Goal: Book appointment/travel/reservation

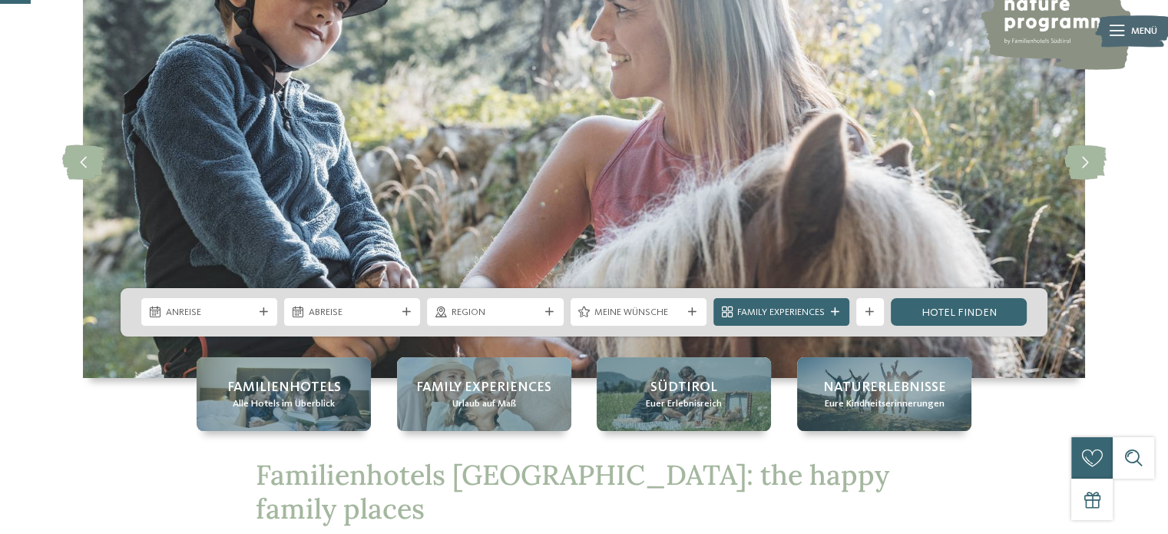
scroll to position [154, 0]
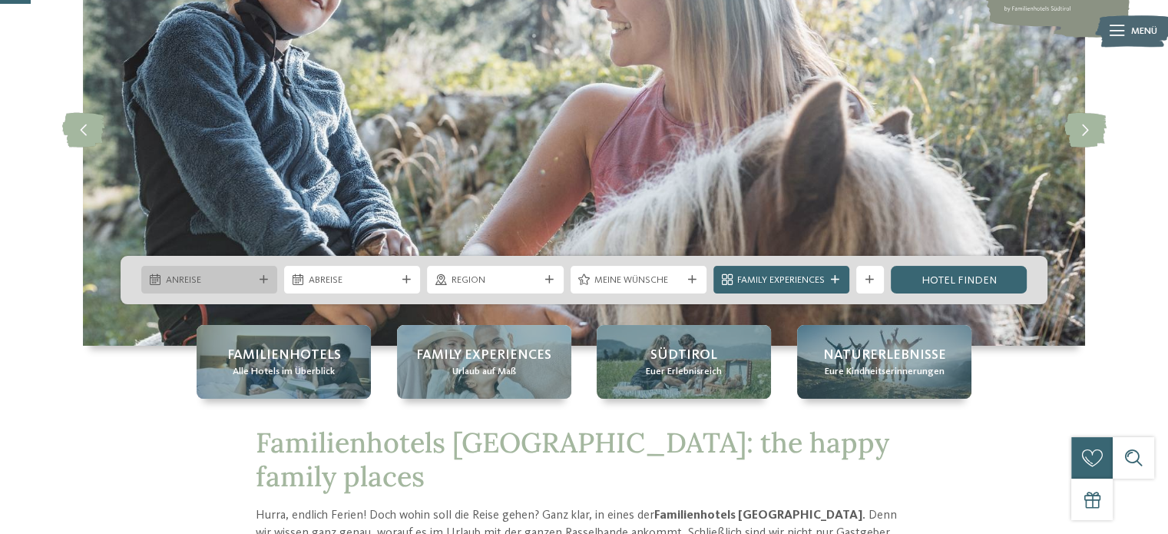
click at [269, 282] on div at bounding box center [264, 280] width 14 height 8
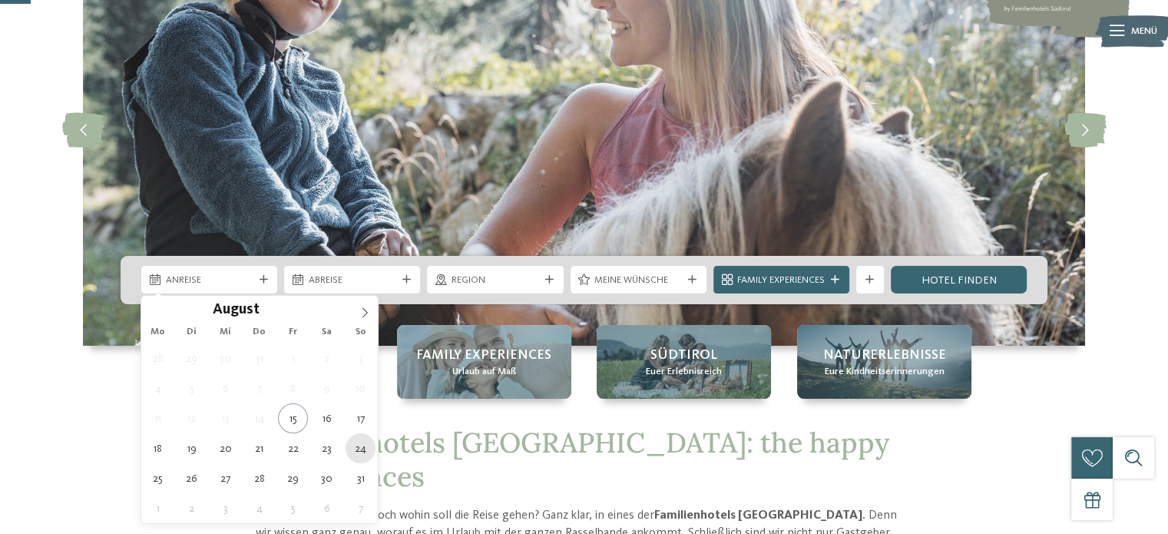
type div "24.08.2025"
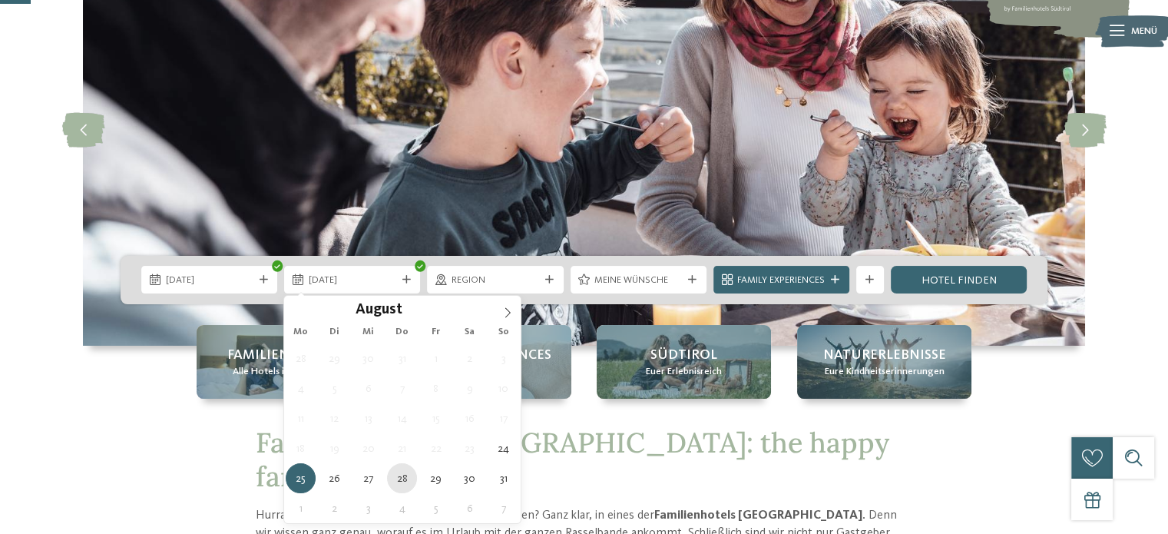
type div "28.08.2025"
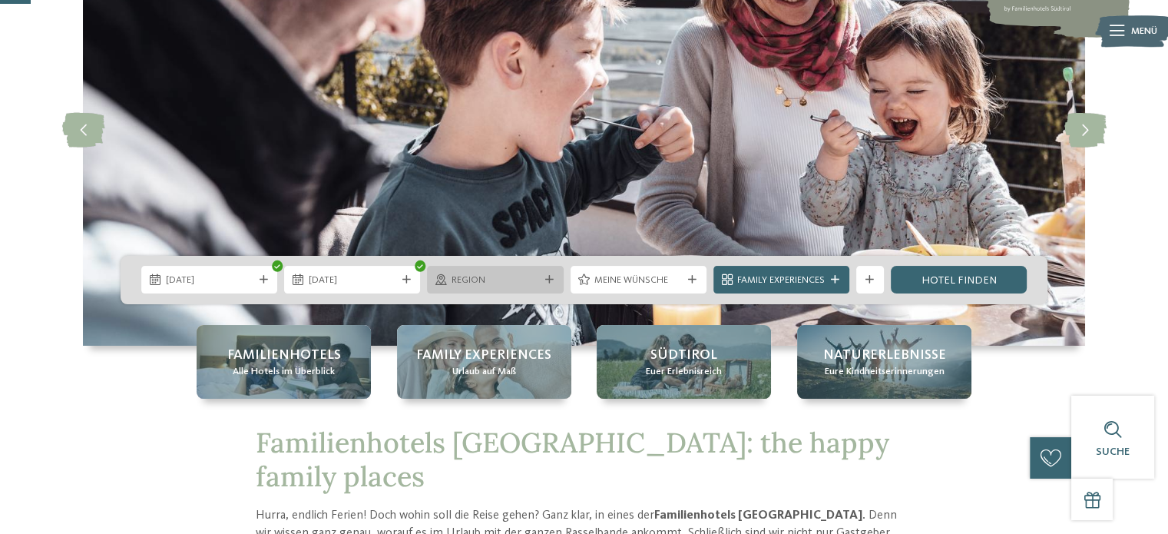
click at [544, 283] on div at bounding box center [549, 280] width 14 height 8
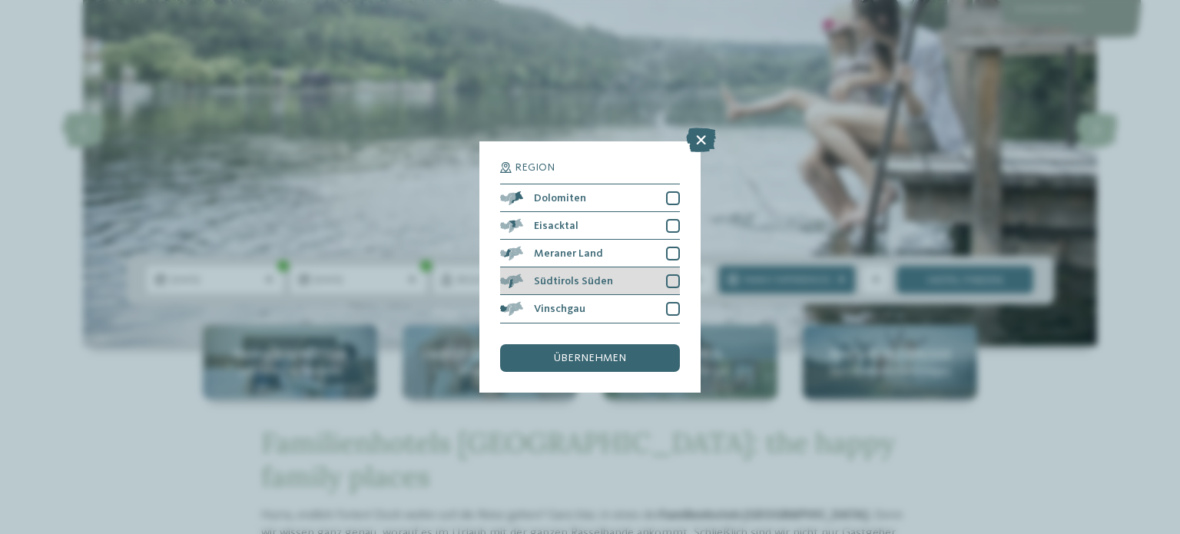
click at [598, 280] on span "Südtirols Süden" at bounding box center [573, 281] width 79 height 11
click at [611, 354] on span "übernehmen" at bounding box center [590, 358] width 72 height 11
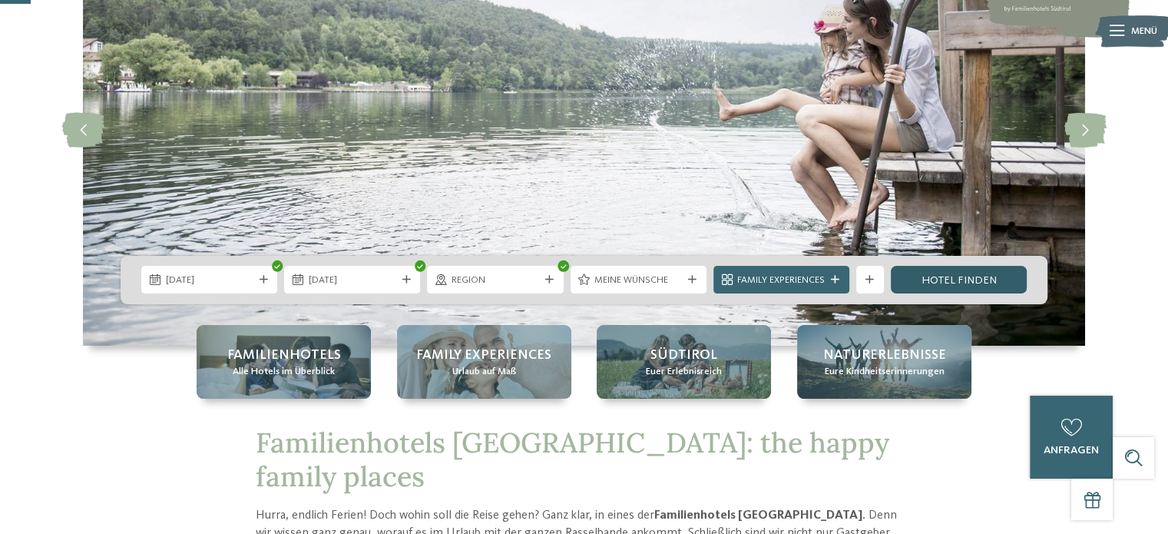
click at [942, 273] on link "Hotel finden" at bounding box center [959, 280] width 136 height 28
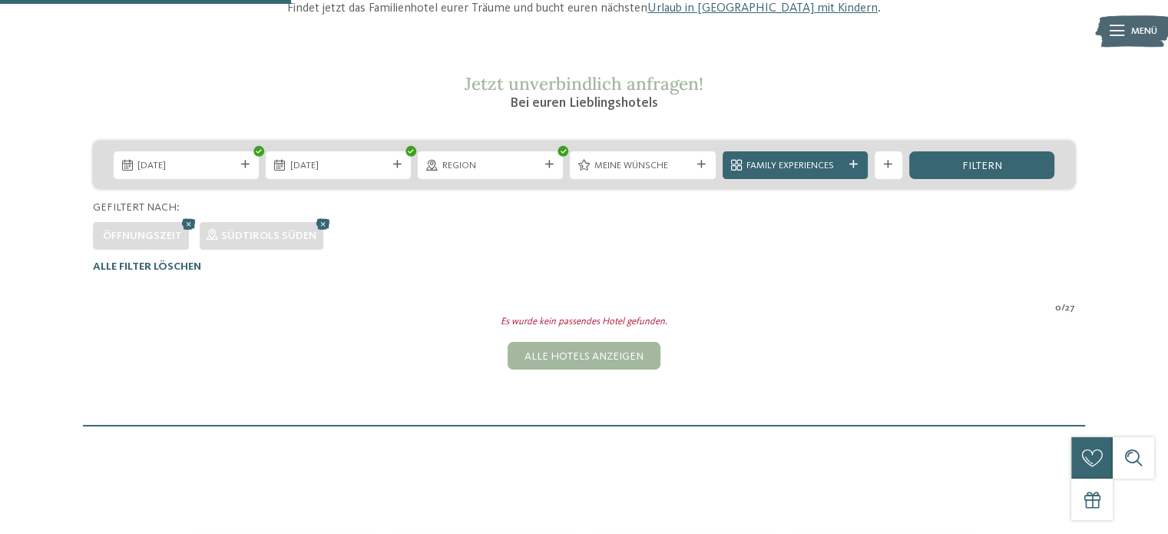
scroll to position [214, 0]
click at [700, 170] on div "Meine Wünsche" at bounding box center [642, 166] width 145 height 28
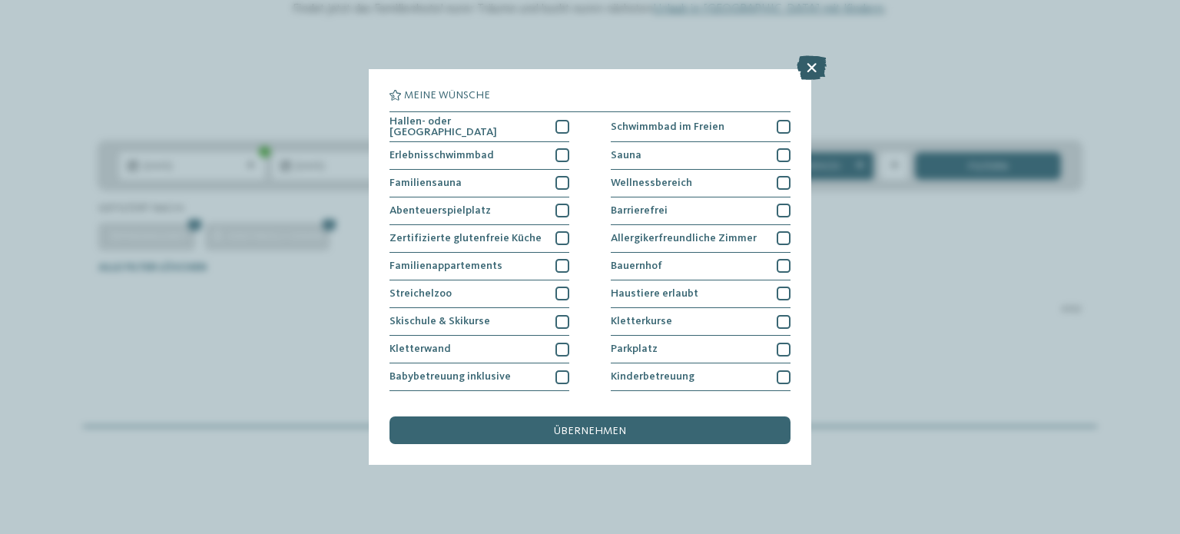
click at [813, 66] on icon at bounding box center [811, 67] width 30 height 25
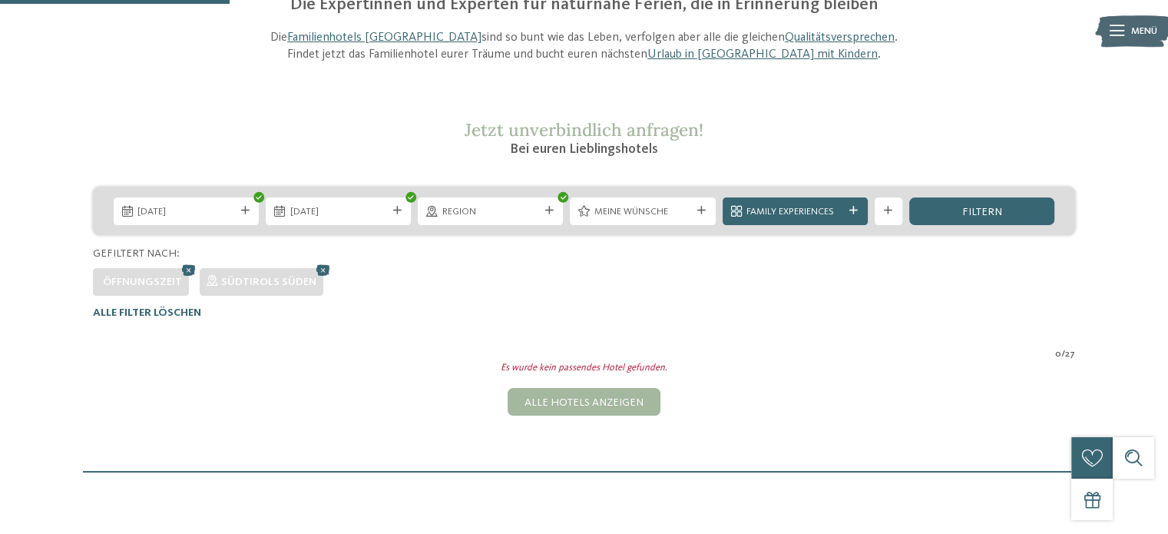
scroll to position [169, 0]
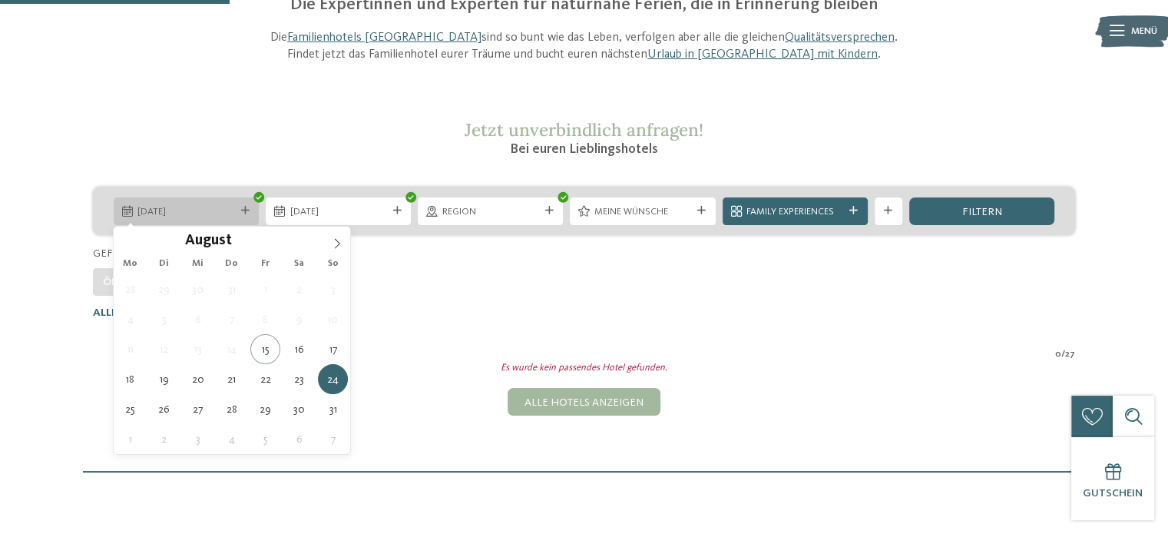
click at [239, 210] on div at bounding box center [245, 211] width 14 height 8
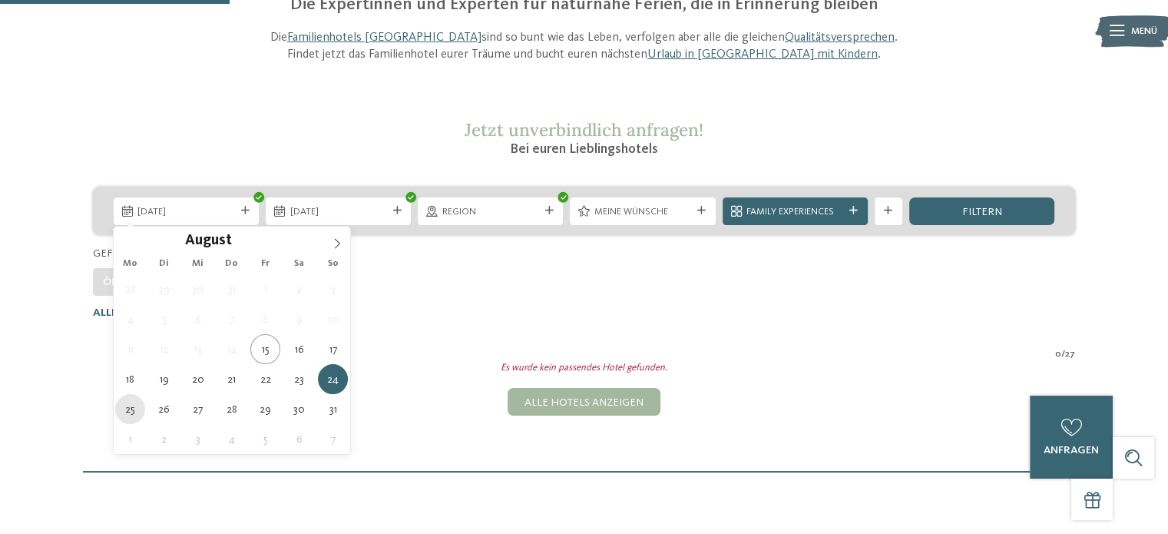
type div "25.08.2025"
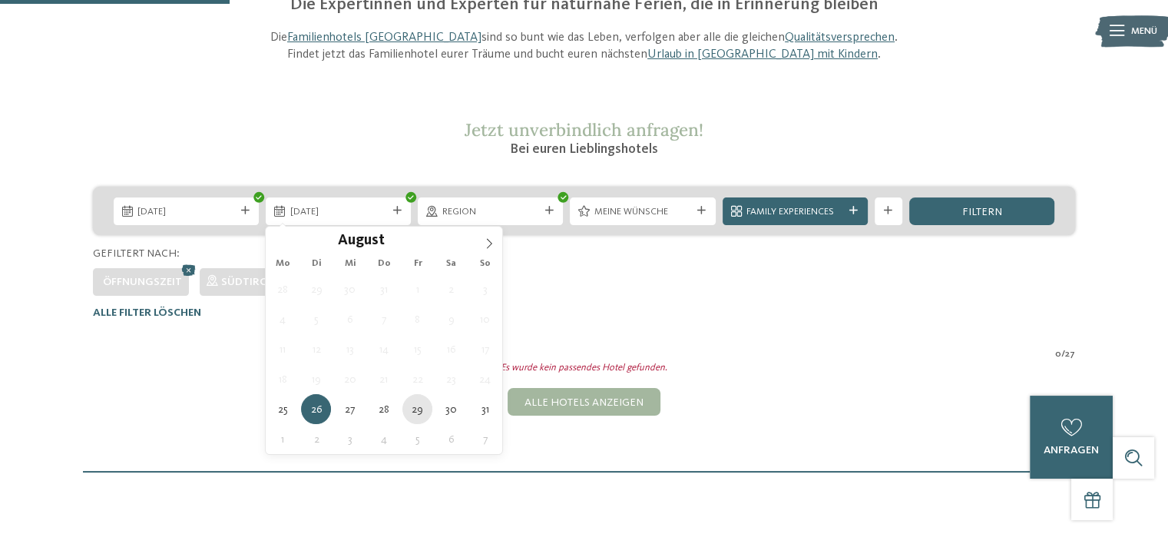
type div "29.08.2025"
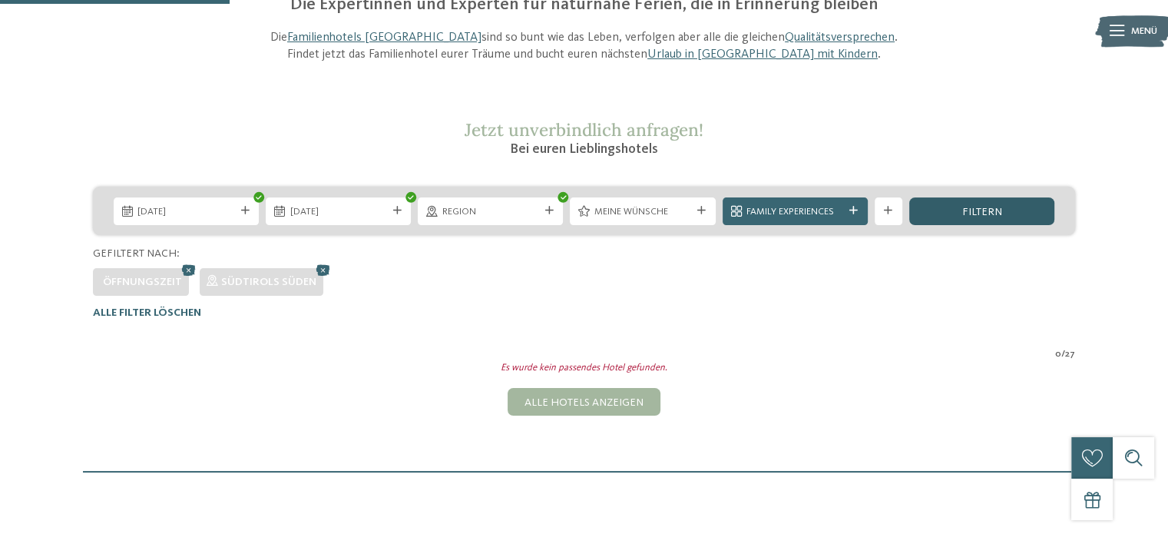
click at [980, 197] on div "filtern" at bounding box center [981, 211] width 145 height 28
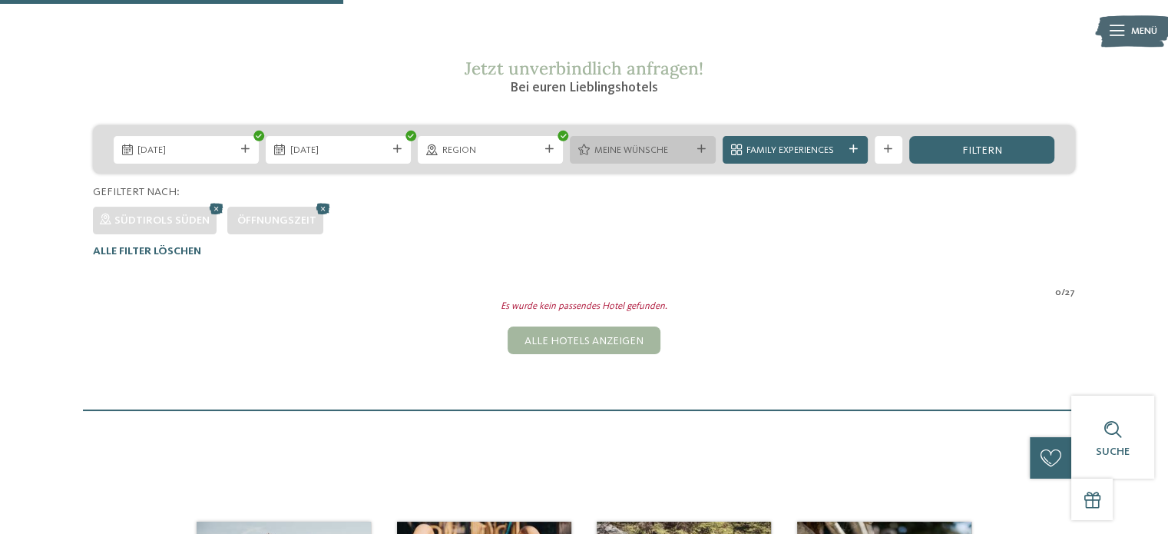
scroll to position [214, 0]
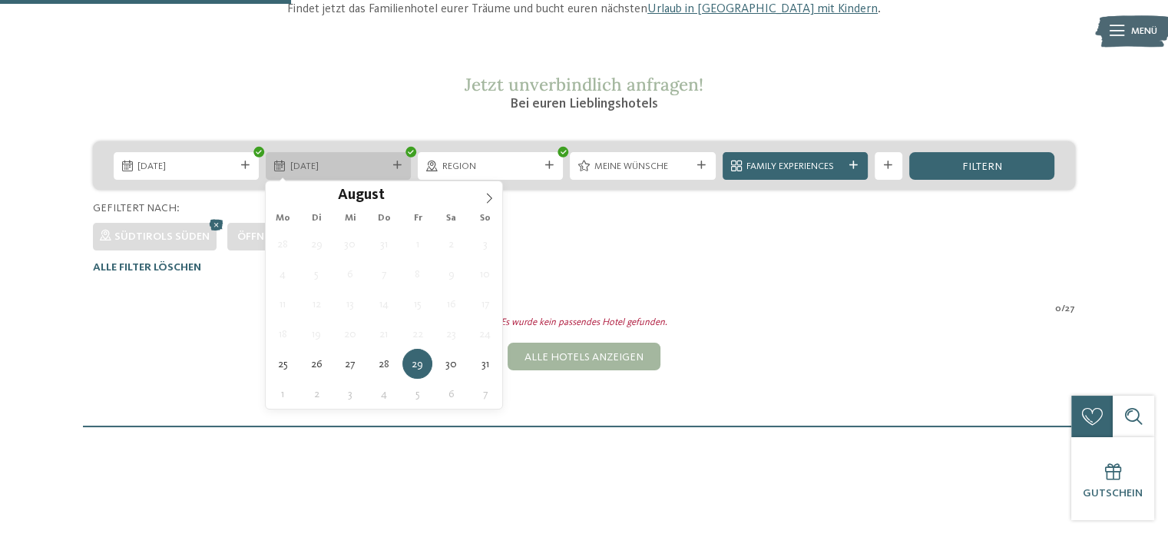
click at [400, 167] on icon at bounding box center [397, 165] width 8 height 8
click at [415, 154] on div at bounding box center [411, 152] width 11 height 11
click at [411, 147] on div at bounding box center [411, 152] width 11 height 11
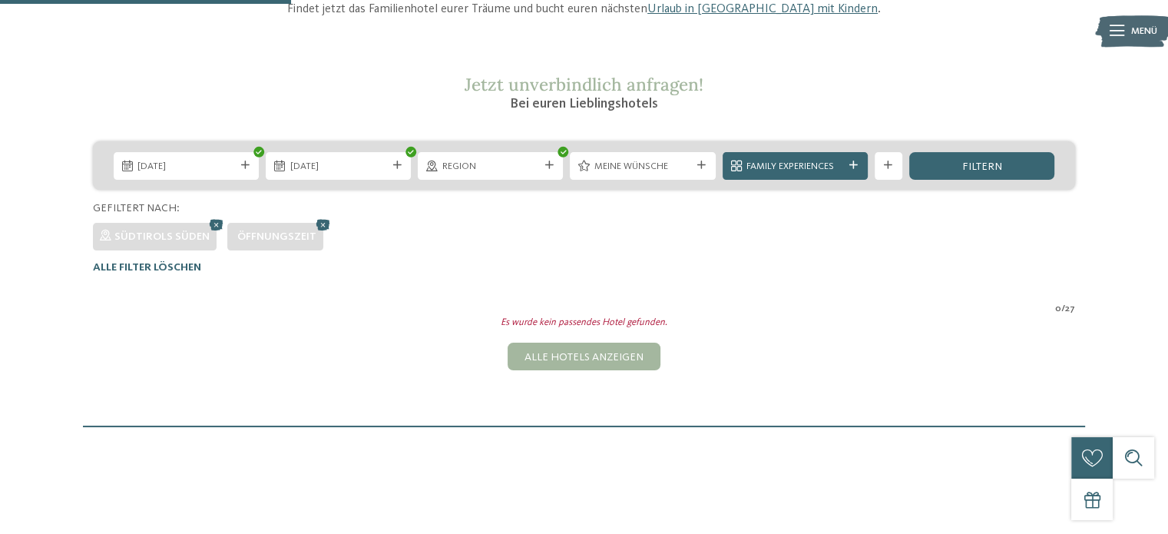
click at [412, 113] on h3 "Bei euren Lieblingshotels" at bounding box center [584, 103] width 657 height 19
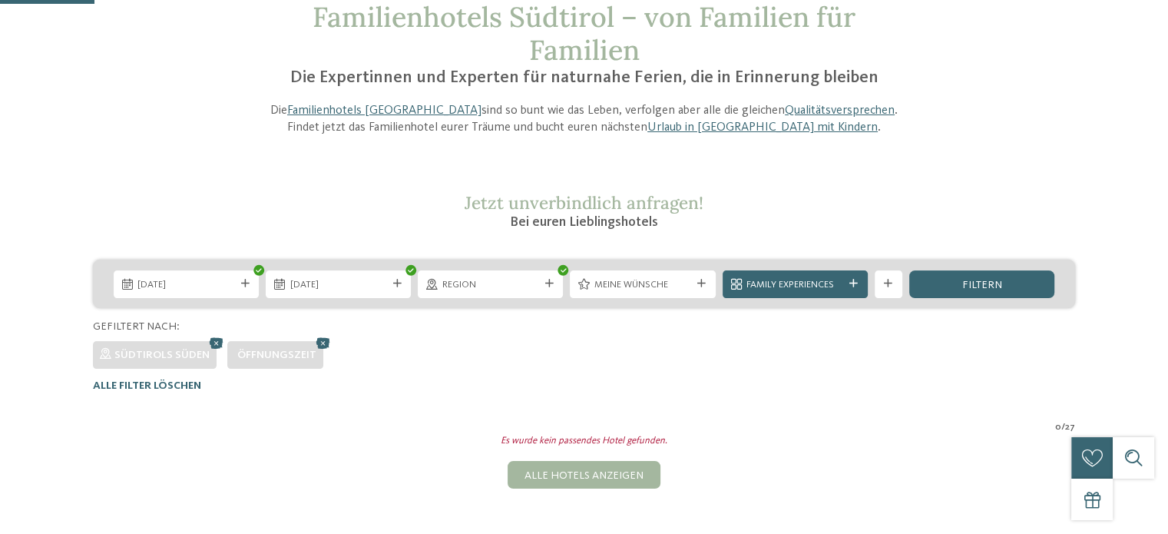
scroll to position [61, 0]
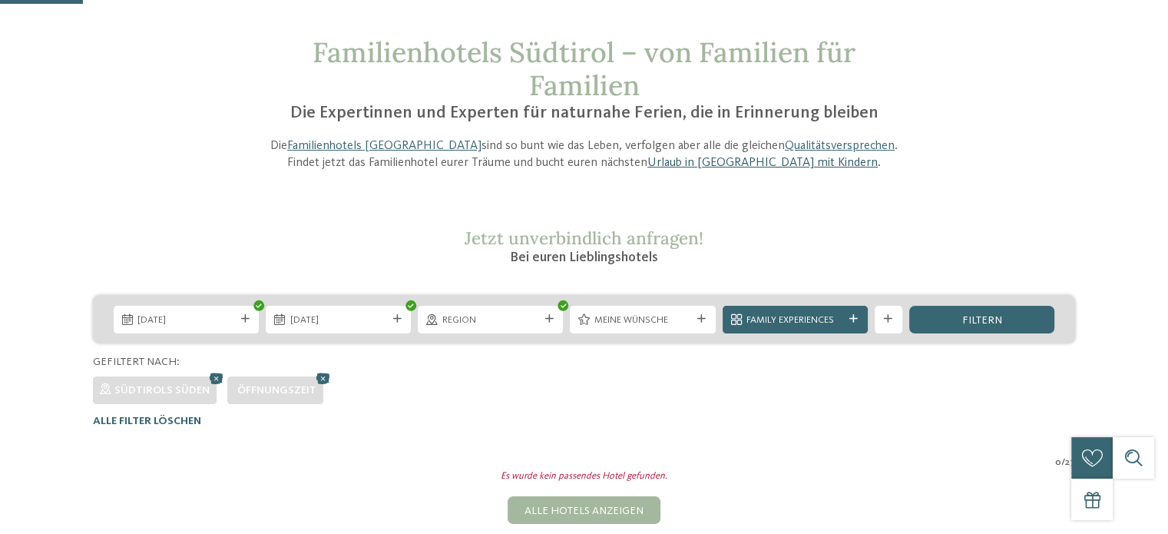
click at [674, 162] on link "Urlaub in [GEOGRAPHIC_DATA] mit Kindern" at bounding box center [762, 163] width 230 height 12
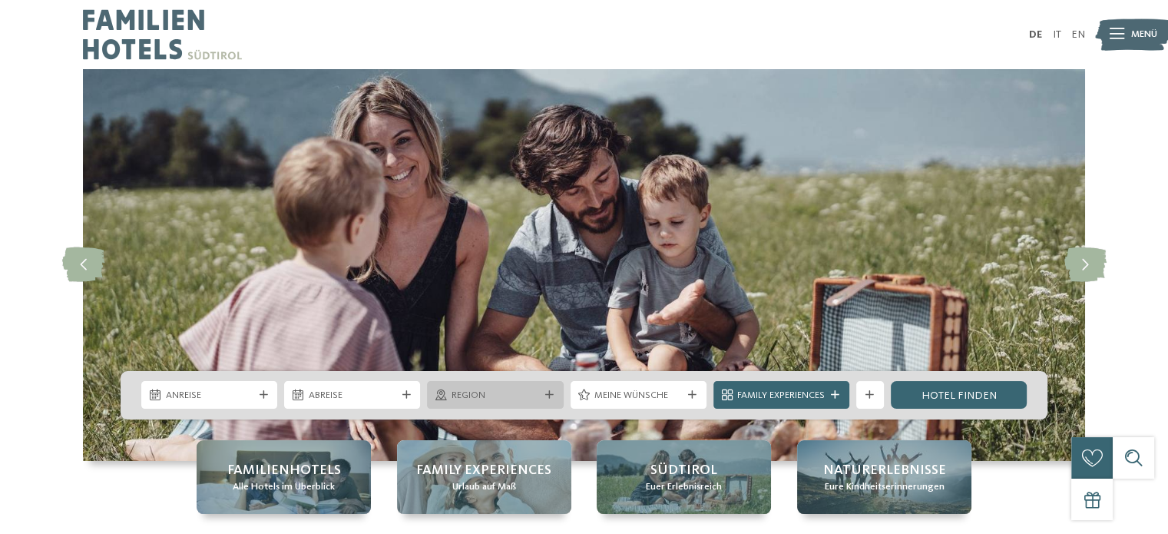
click at [529, 389] on span "Region" at bounding box center [496, 396] width 88 height 14
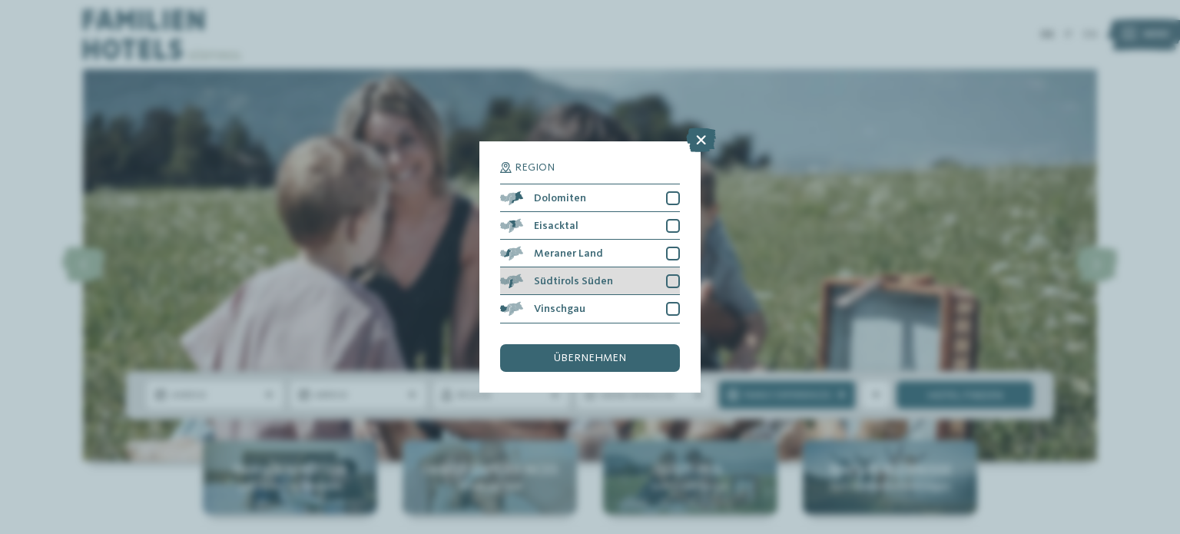
click at [567, 277] on span "Südtirols Süden" at bounding box center [573, 281] width 79 height 11
click at [596, 357] on span "übernehmen" at bounding box center [590, 358] width 72 height 11
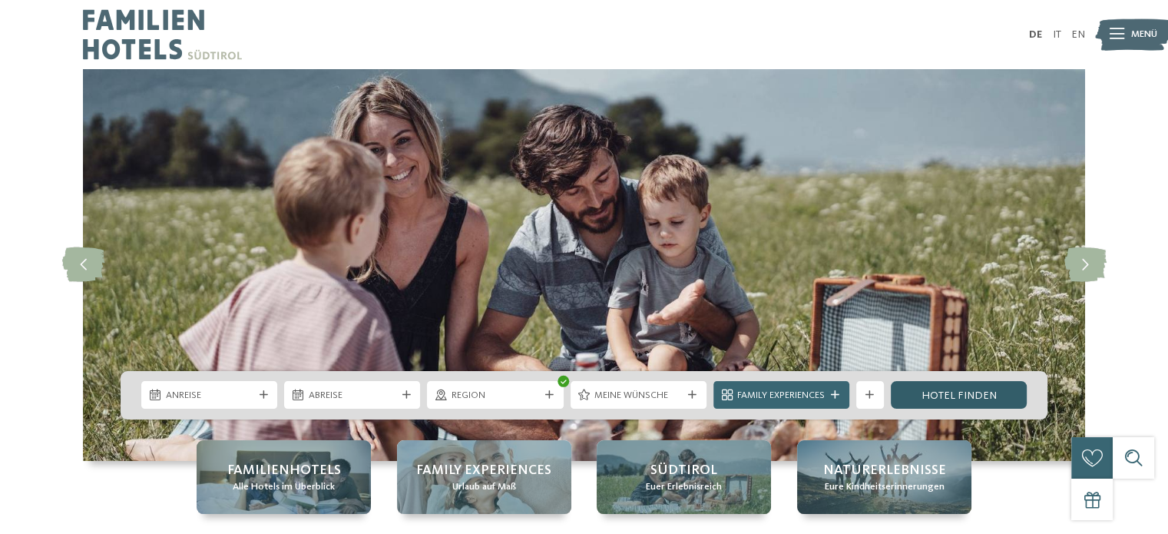
click at [954, 393] on link "Hotel finden" at bounding box center [959, 395] width 136 height 28
